Goal: Information Seeking & Learning: Learn about a topic

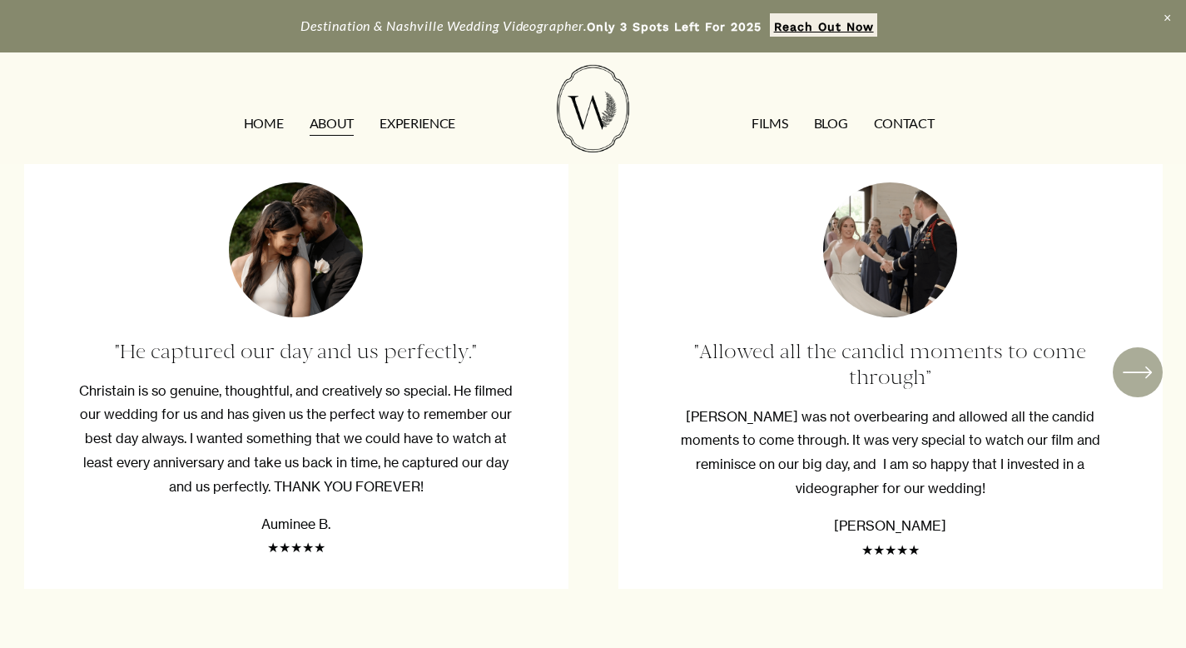
scroll to position [2687, 0]
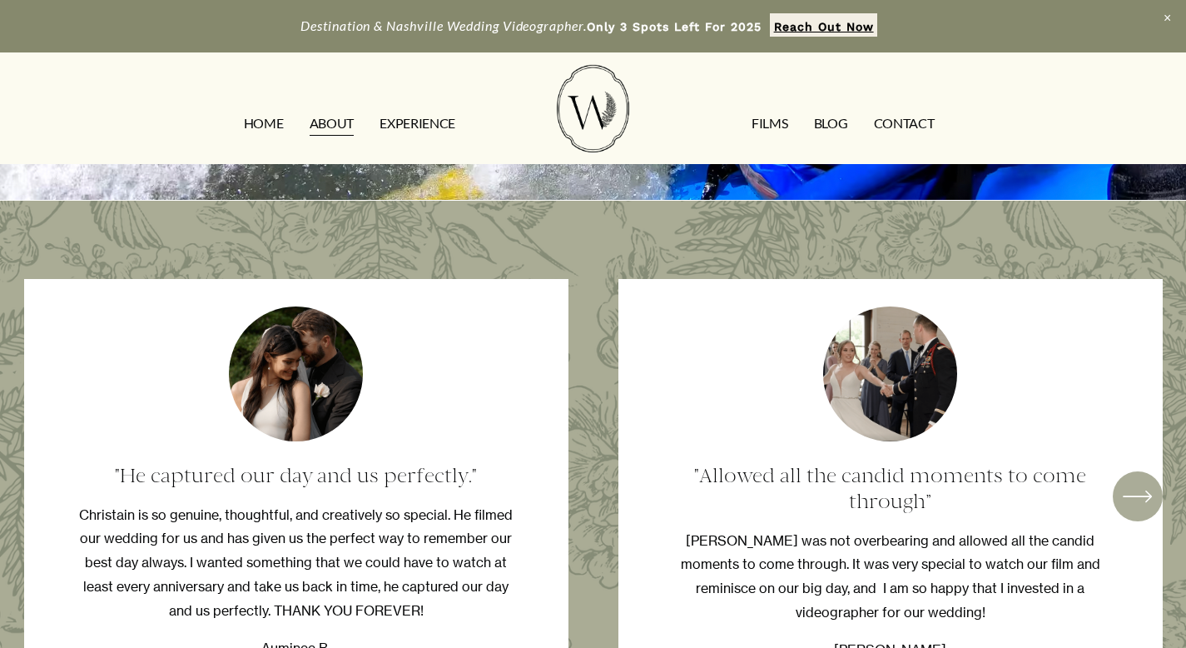
click at [772, 125] on link "FILMS" at bounding box center [770, 124] width 36 height 27
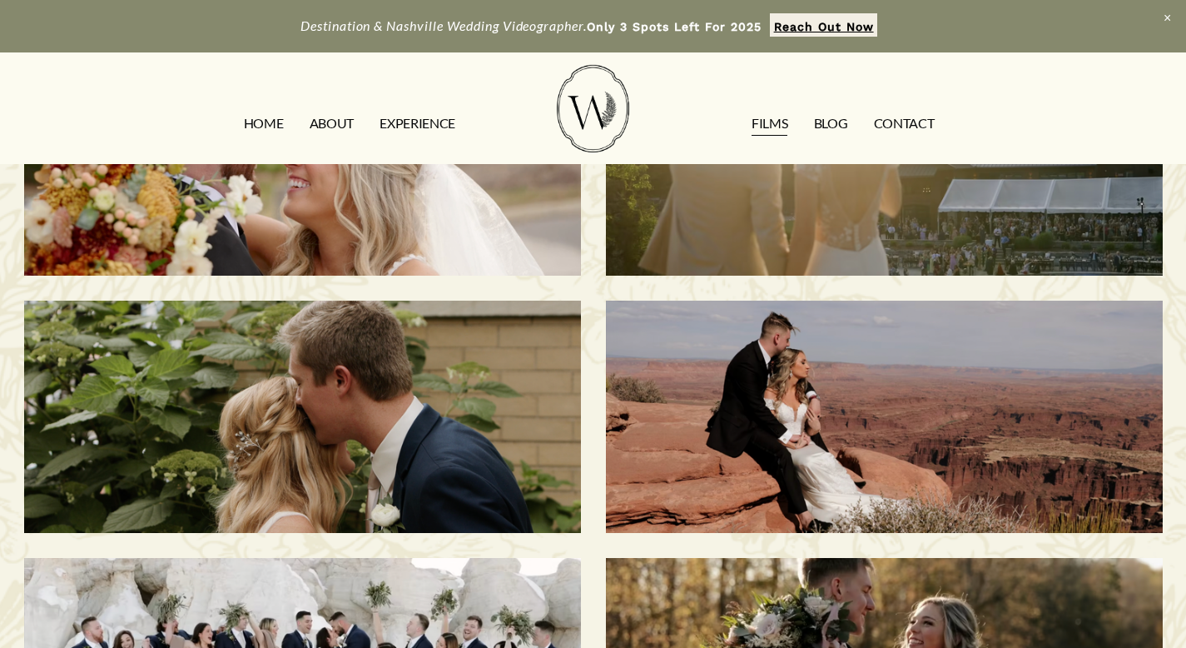
scroll to position [660, 0]
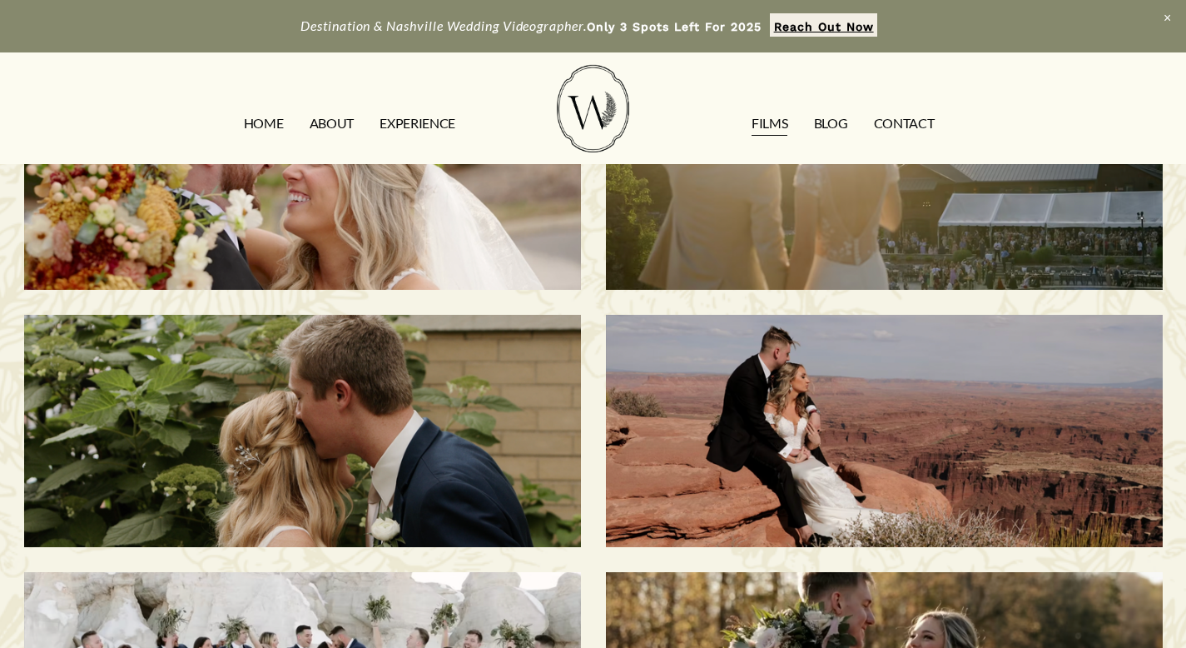
click at [1015, 386] on div "Natalie & [PERSON_NAME] | Moab, [GEOGRAPHIC_DATA]" at bounding box center [884, 431] width 557 height 232
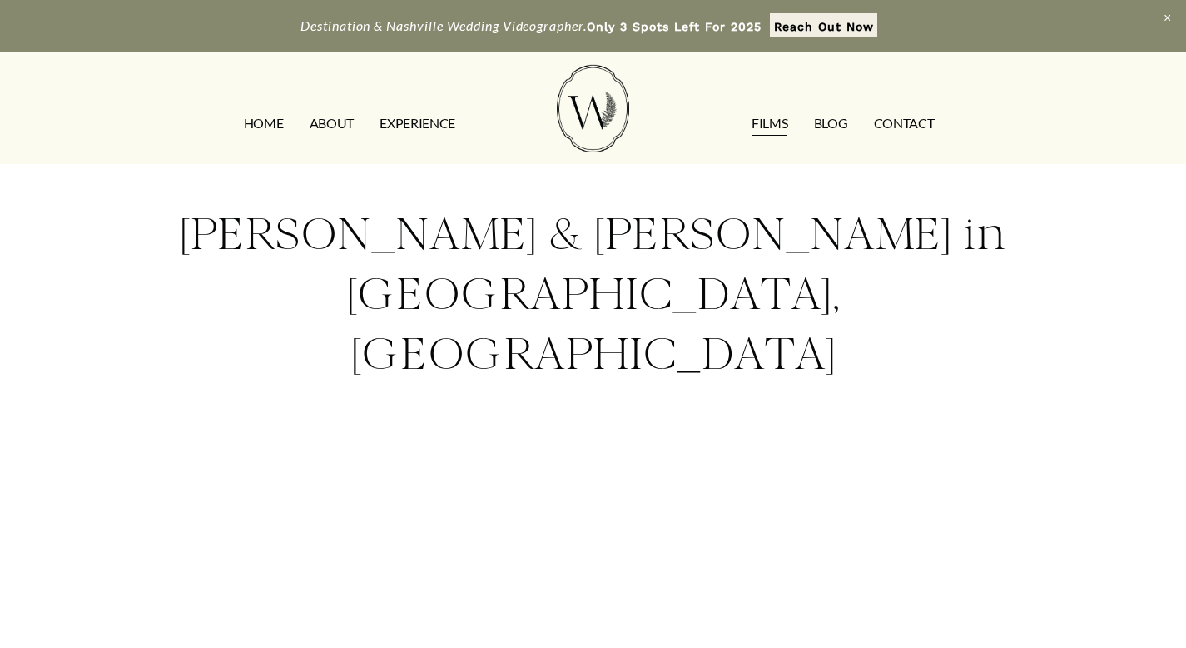
click at [781, 123] on link "FILMS" at bounding box center [770, 124] width 36 height 27
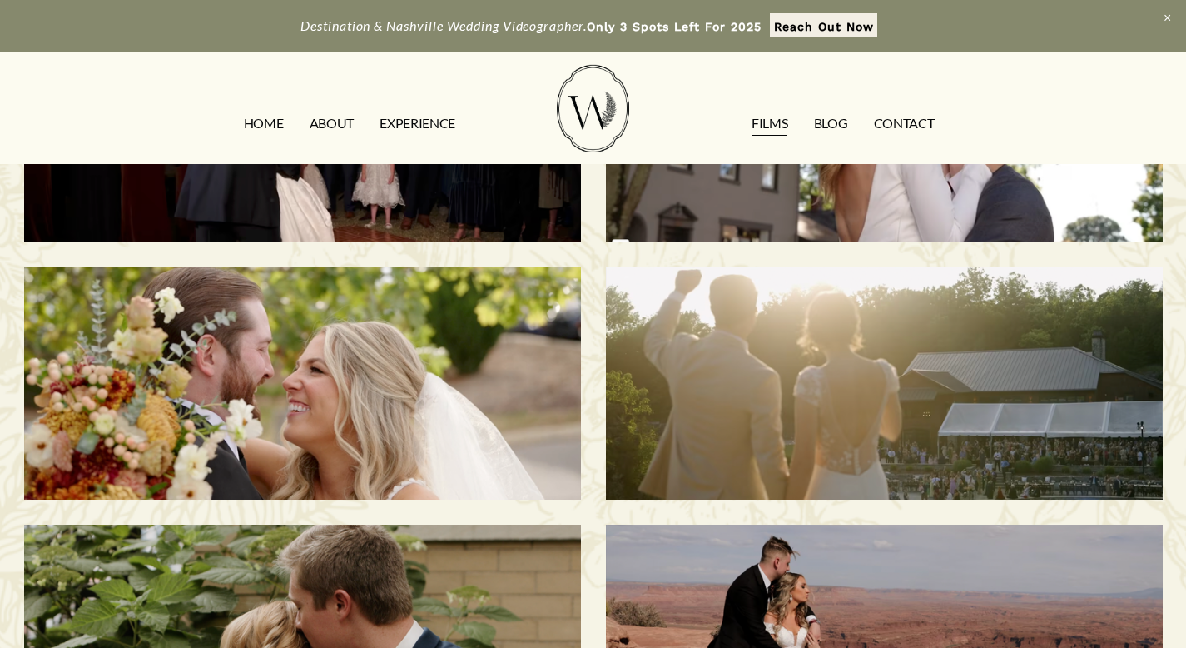
scroll to position [467, 0]
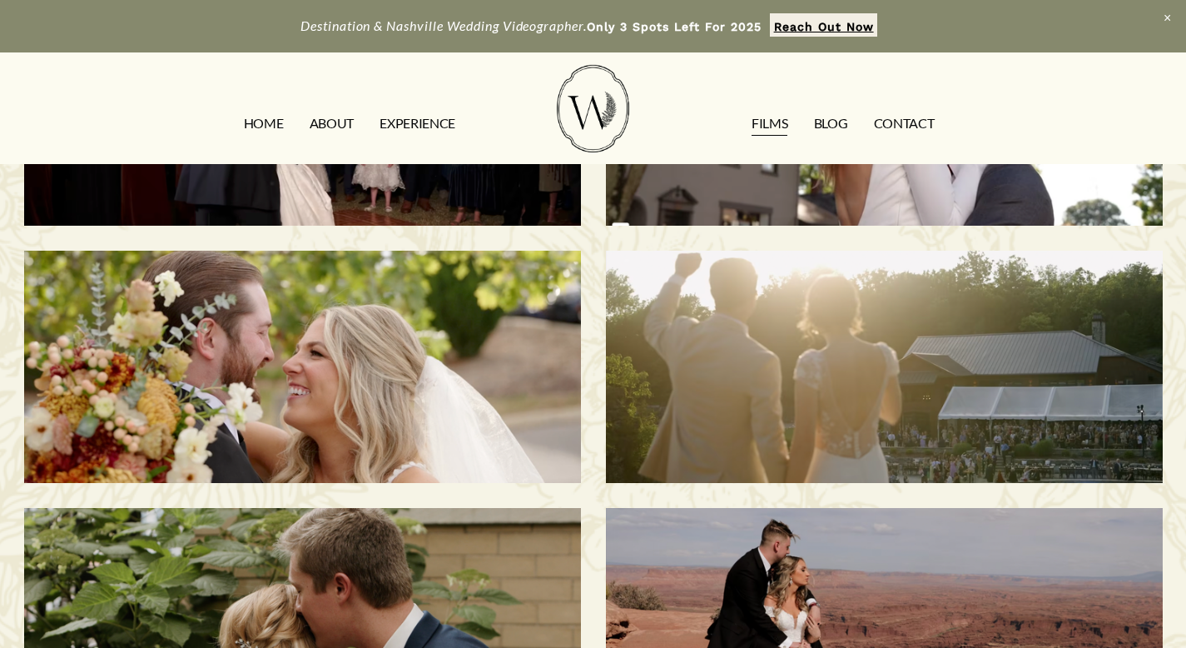
click at [663, 415] on div "[PERSON_NAME] & Sani | [GEOGRAPHIC_DATA], [GEOGRAPHIC_DATA]" at bounding box center [884, 367] width 557 height 232
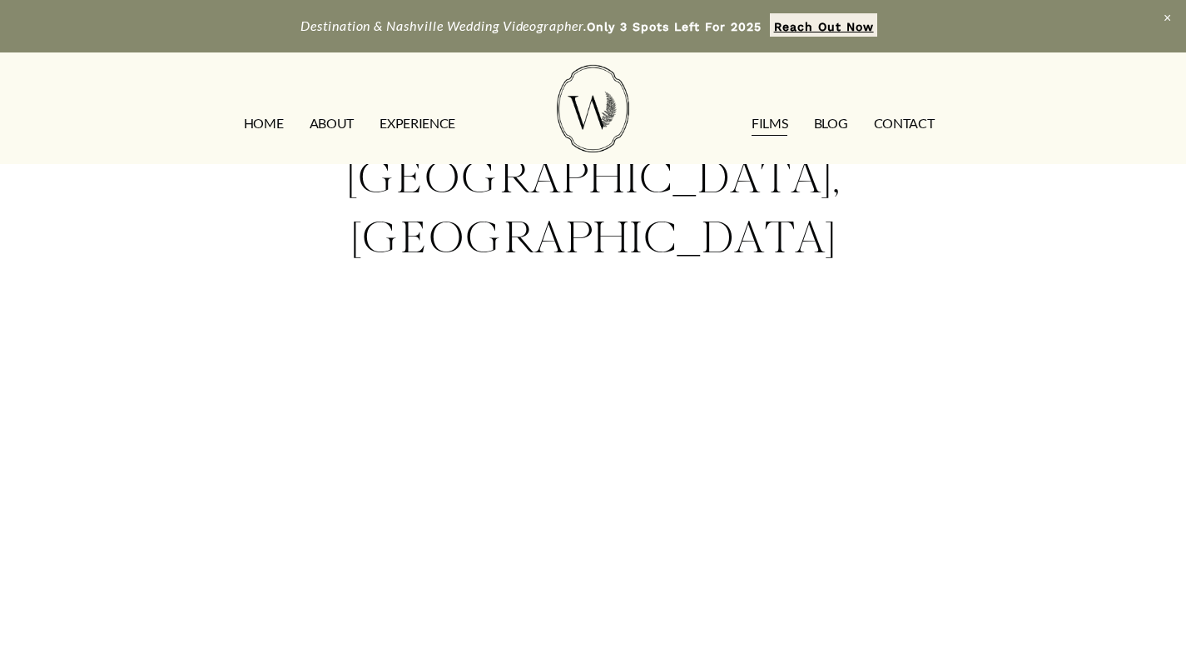
scroll to position [187, 0]
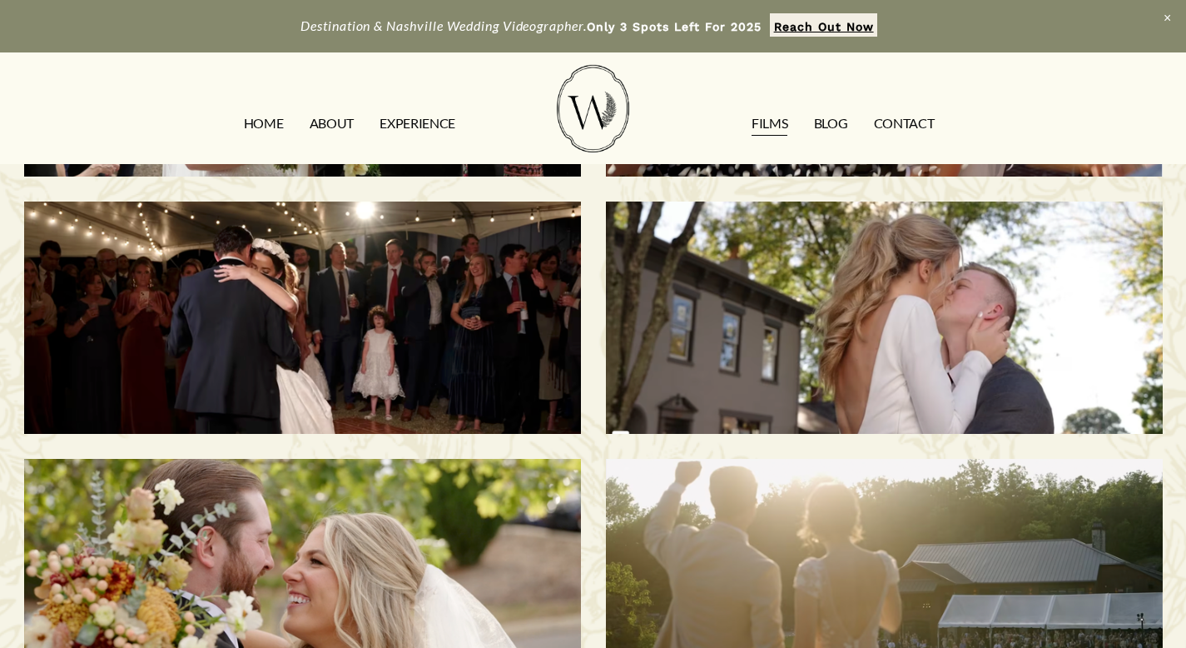
scroll to position [253, 0]
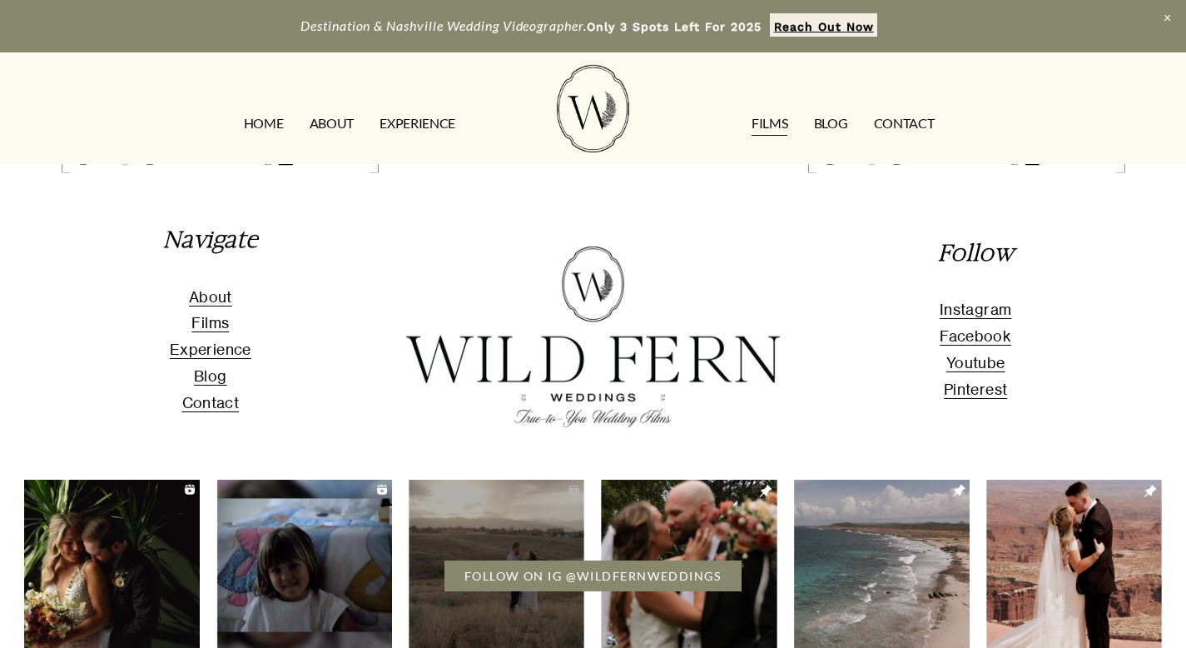
scroll to position [861, 0]
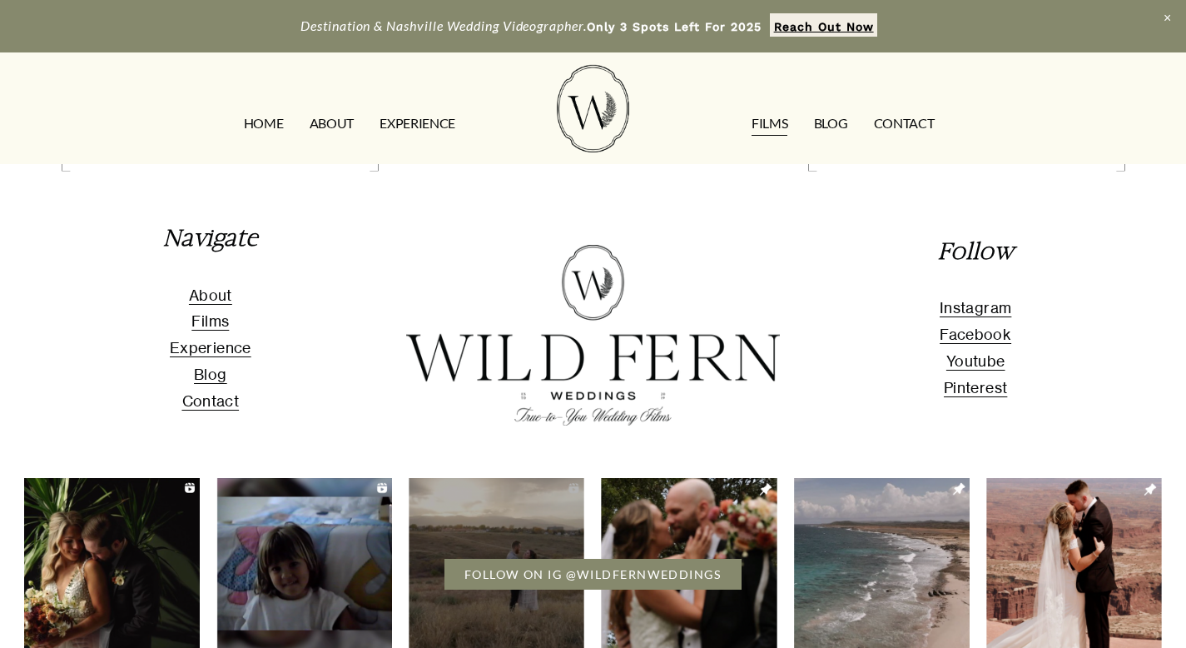
click at [316, 477] on img at bounding box center [304, 565] width 176 height 177
click at [285, 559] on div "FOLLOW ON IG @WILDFERNWEDDINGS" at bounding box center [593, 574] width 1186 height 31
click at [659, 559] on link "FOLLOW ON IG @WILDFERNWEDDINGS" at bounding box center [593, 574] width 297 height 31
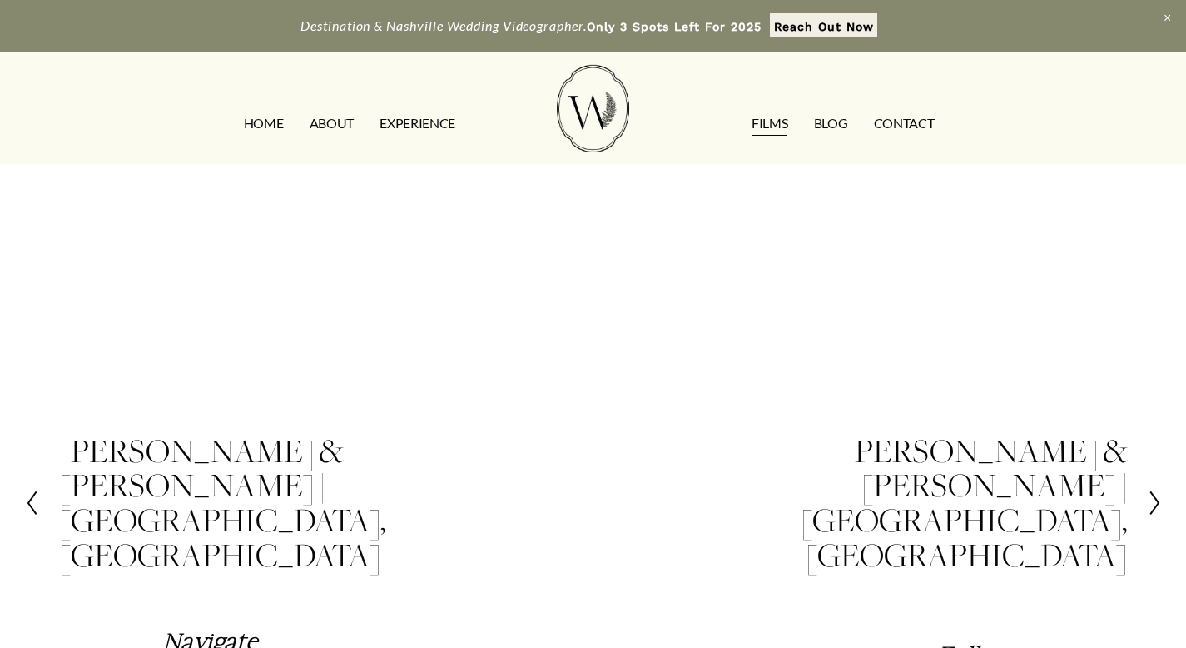
scroll to position [357, 0]
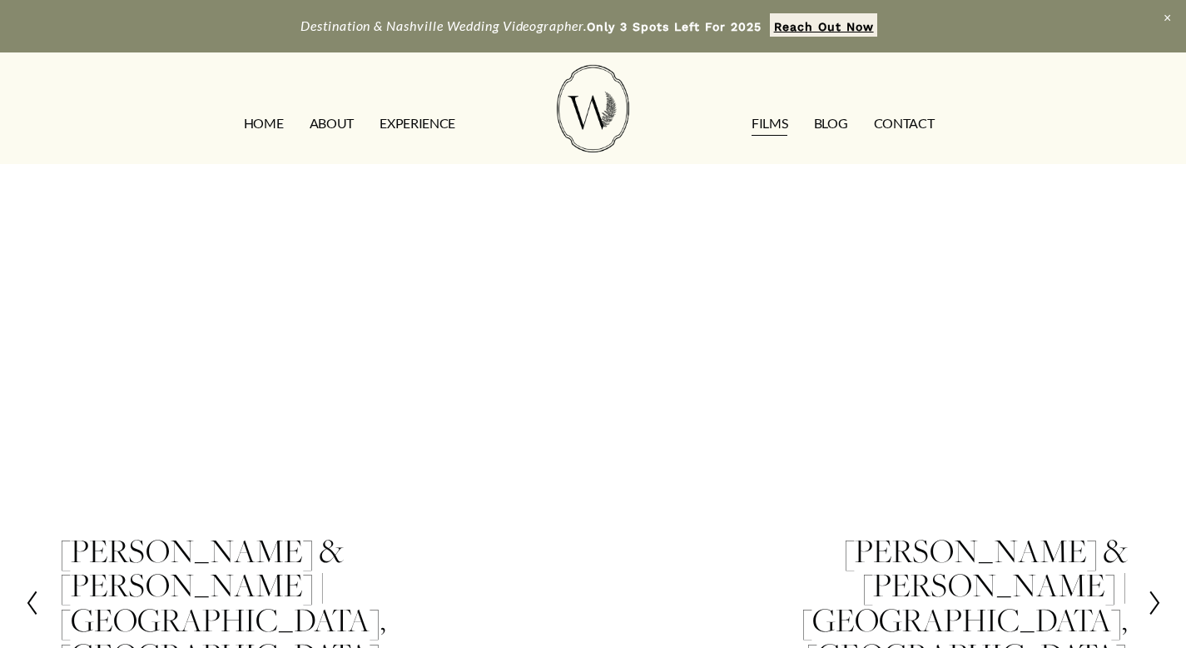
click at [336, 127] on link "ABOUT" at bounding box center [332, 124] width 44 height 27
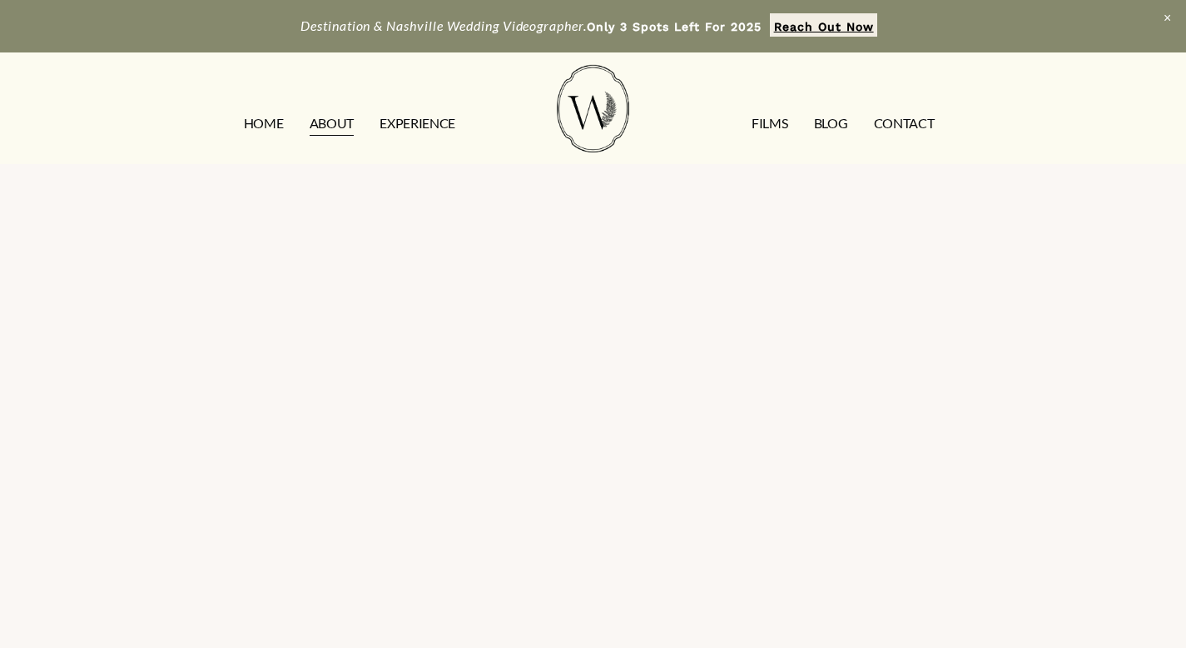
scroll to position [3543, 0]
click at [421, 120] on link "EXPERIENCE" at bounding box center [418, 124] width 76 height 27
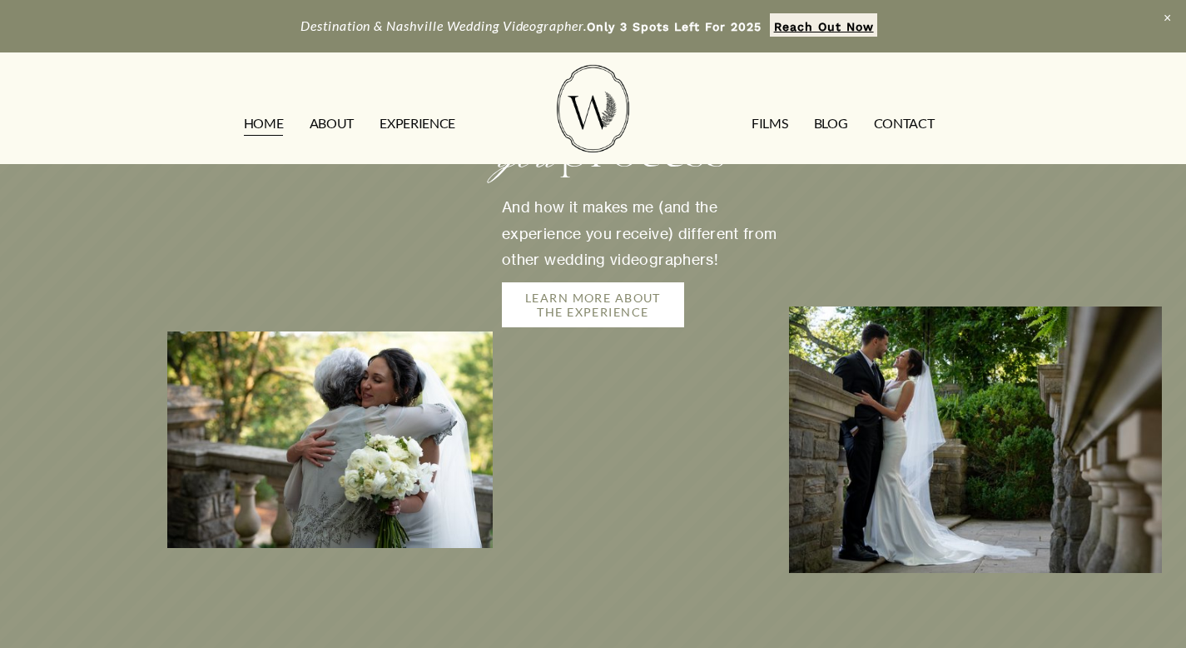
scroll to position [2723, 0]
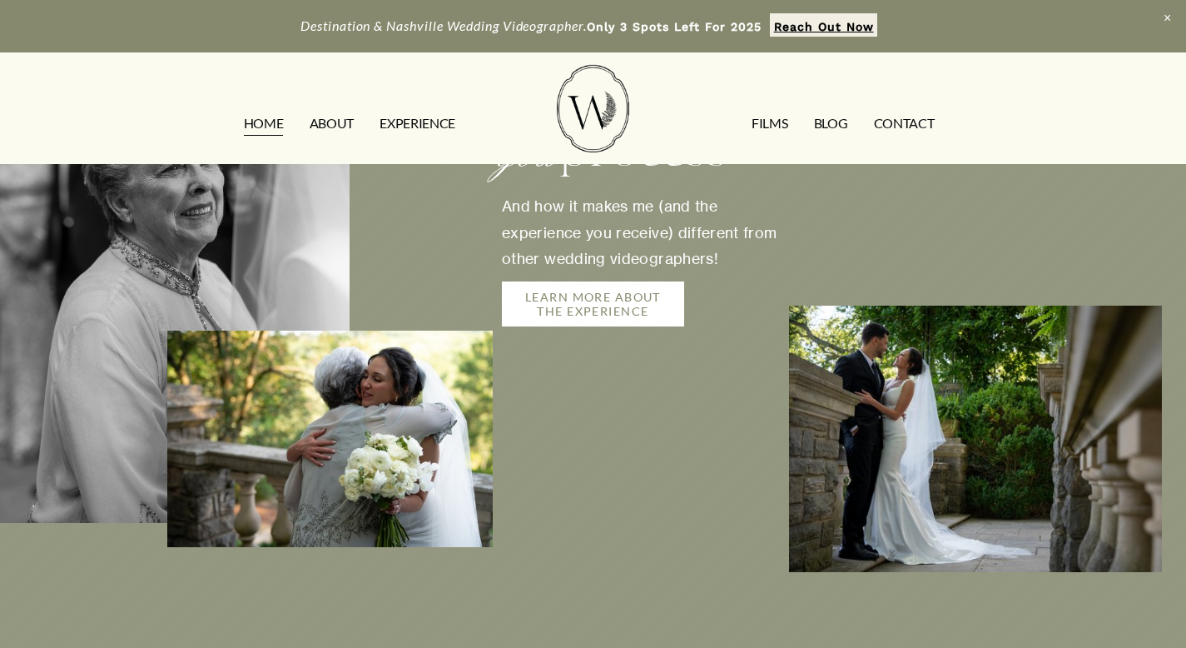
click at [632, 281] on link "LEARN MORE ABOUT THE EXPERIENCE" at bounding box center [593, 303] width 182 height 45
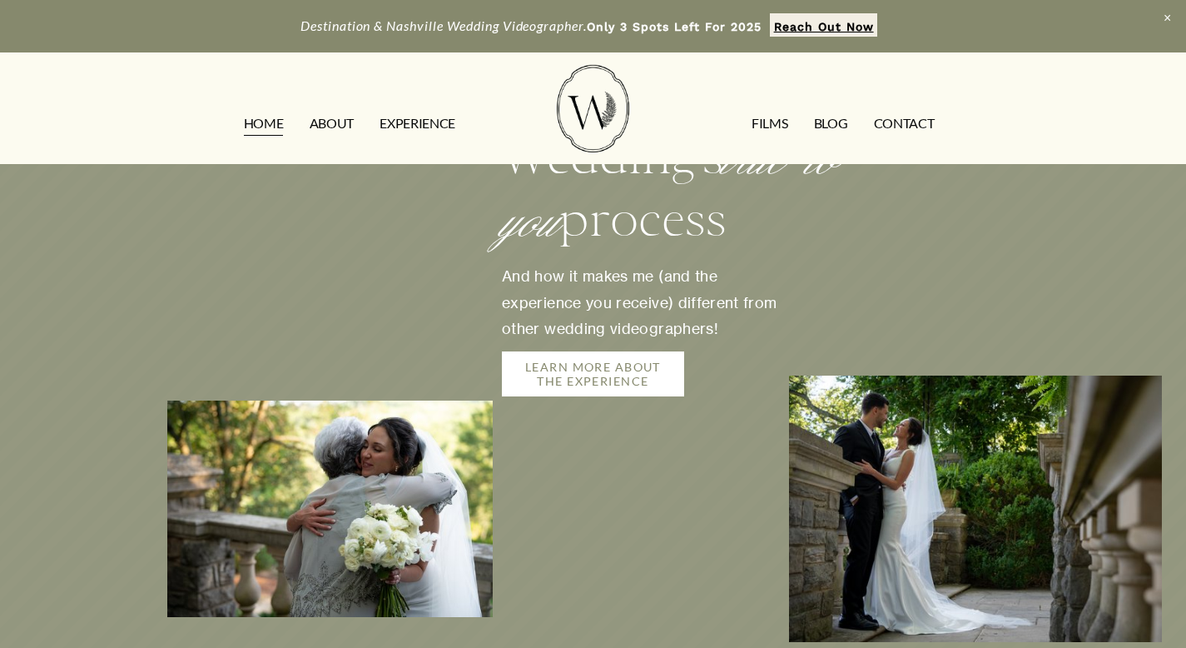
scroll to position [2410, 0]
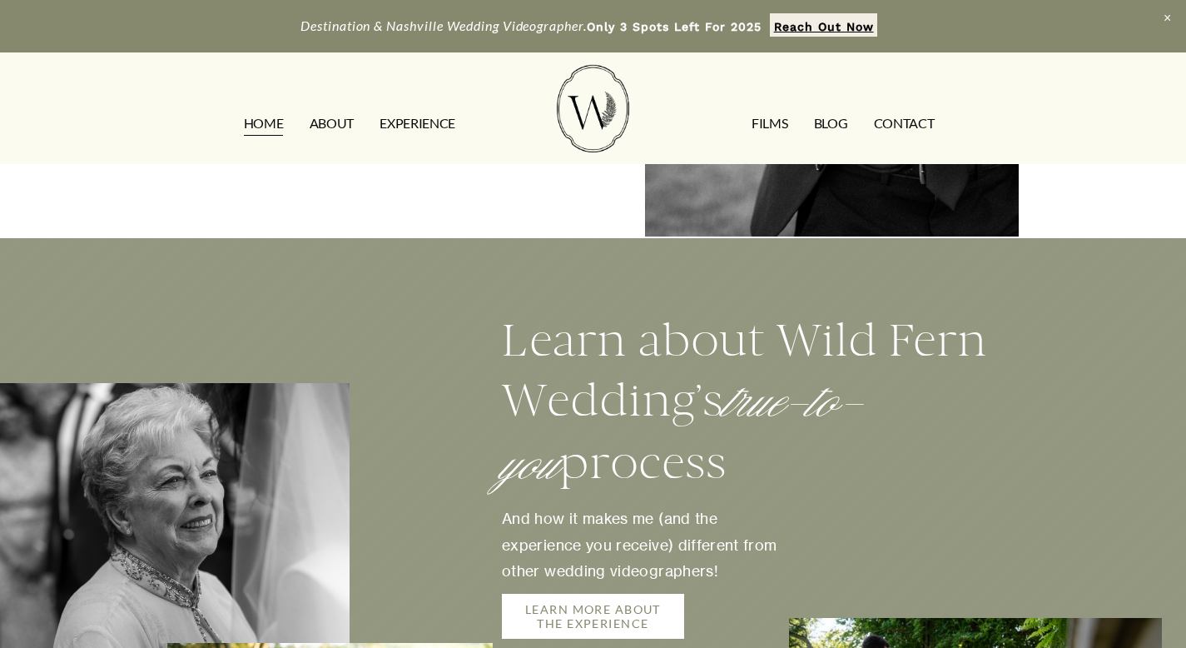
click at [641, 594] on link "LEARN MORE ABOUT THE EXPERIENCE" at bounding box center [593, 616] width 182 height 45
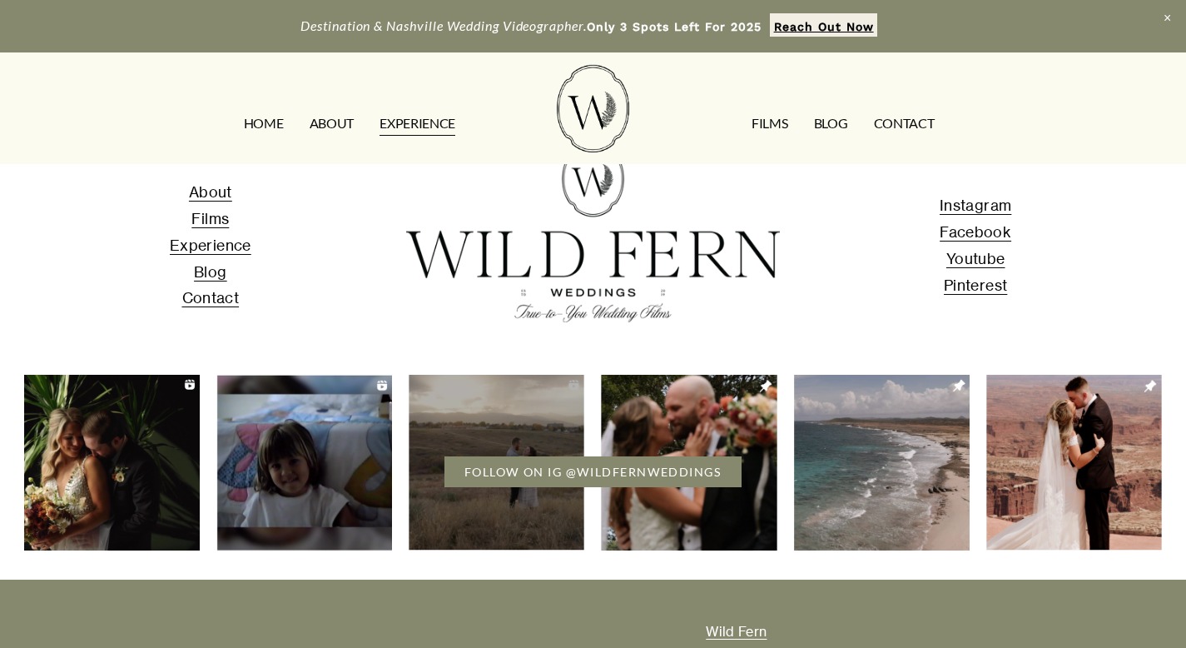
scroll to position [3324, 0]
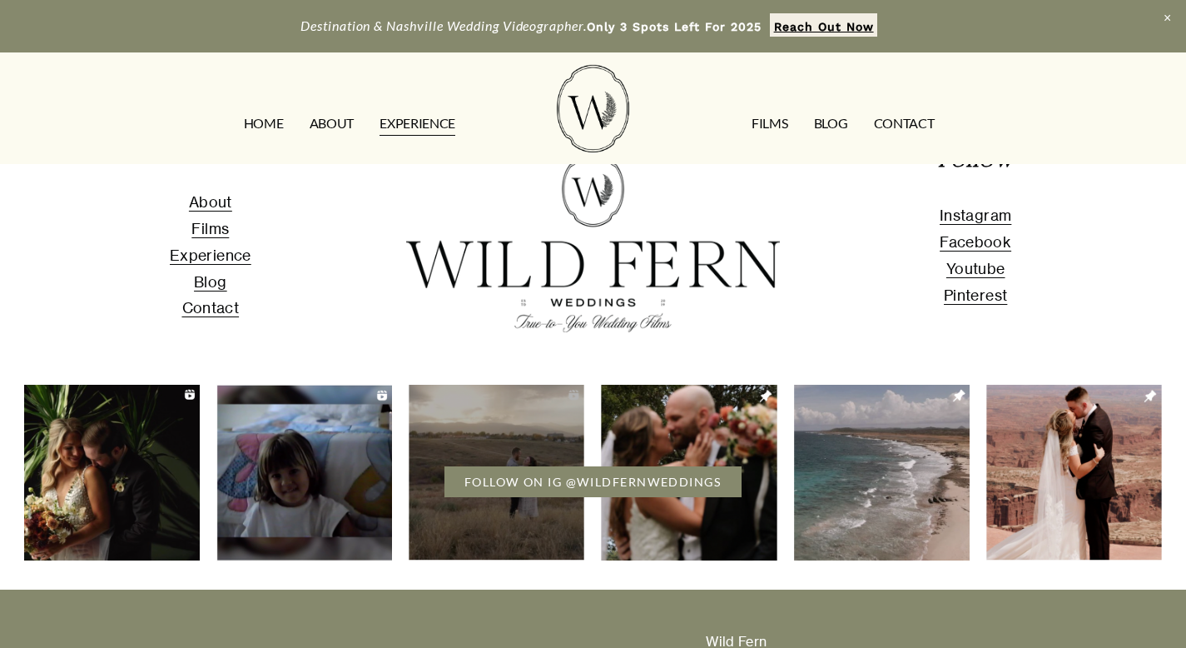
click at [211, 211] on span "About" at bounding box center [210, 201] width 43 height 17
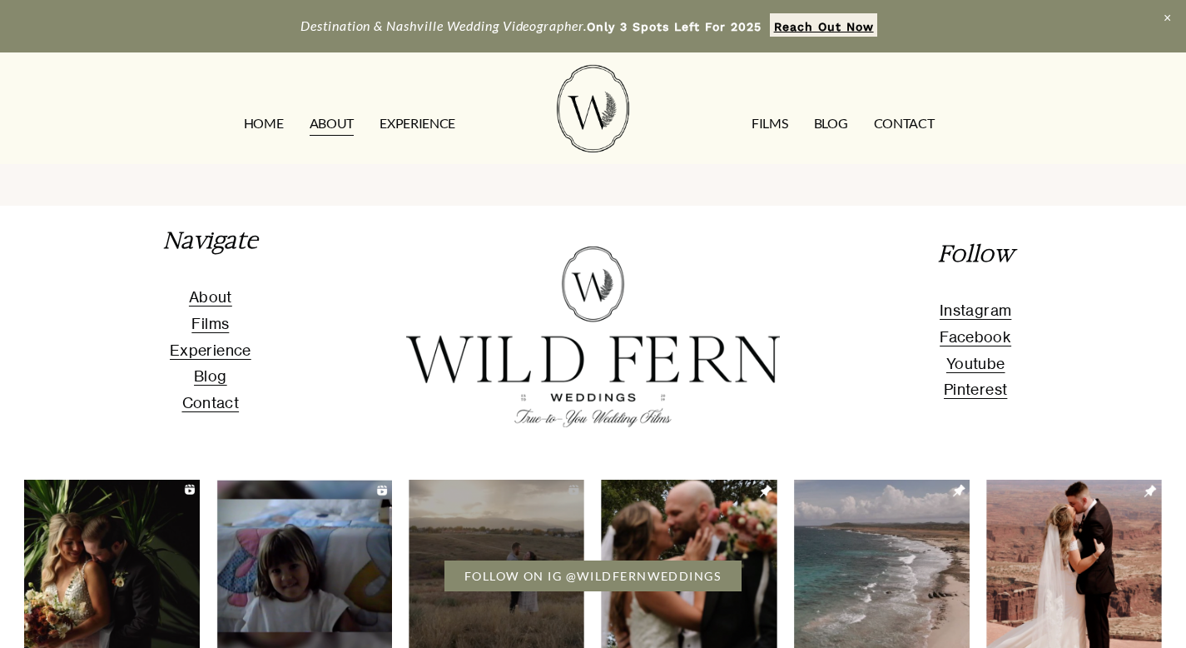
scroll to position [3959, 0]
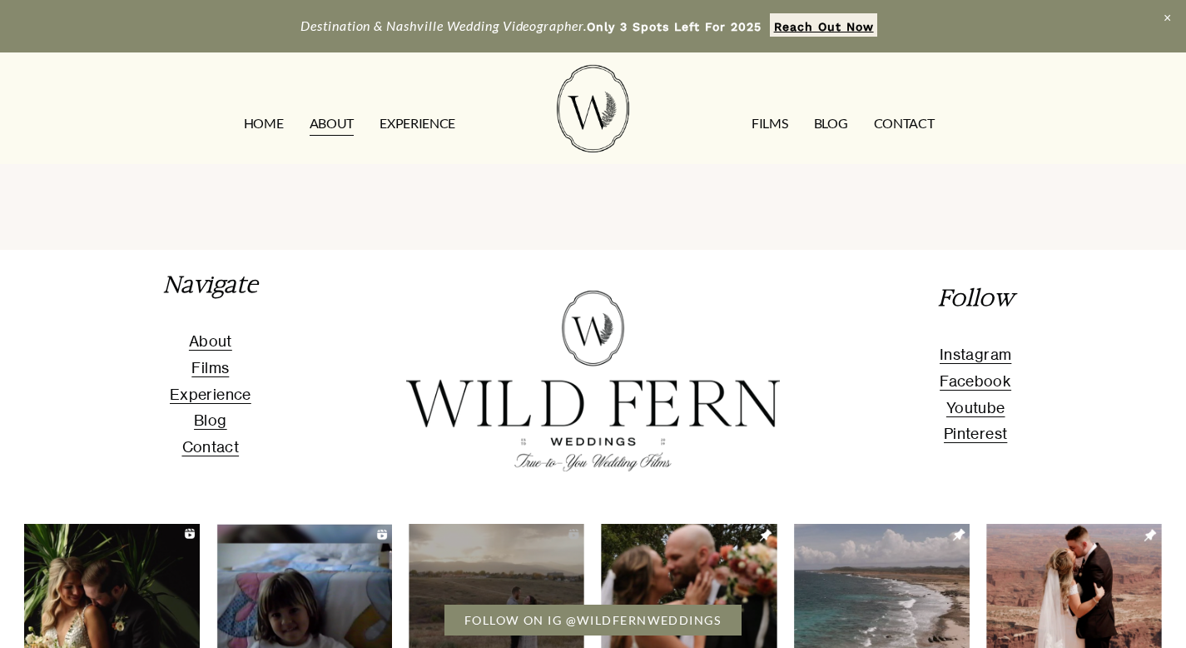
click at [886, 131] on link "CONTACT" at bounding box center [904, 124] width 61 height 27
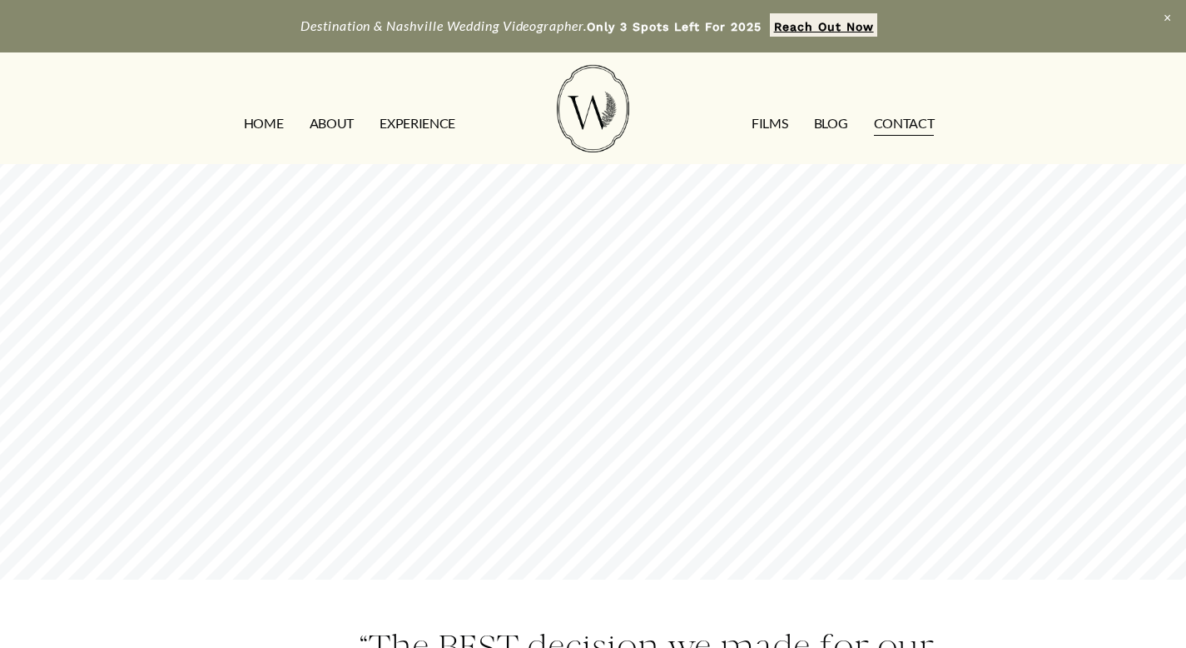
scroll to position [894, 0]
